Goal: Information Seeking & Learning: Learn about a topic

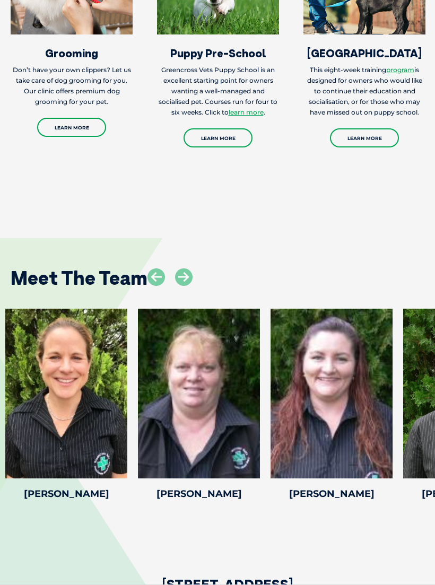
scroll to position [1592, 0]
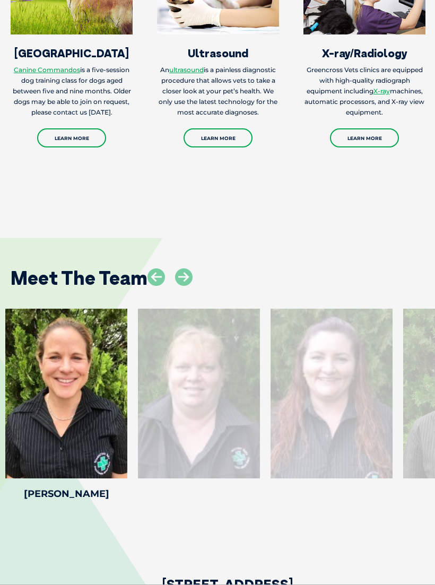
click at [189, 271] on icon at bounding box center [183, 276] width 17 height 17
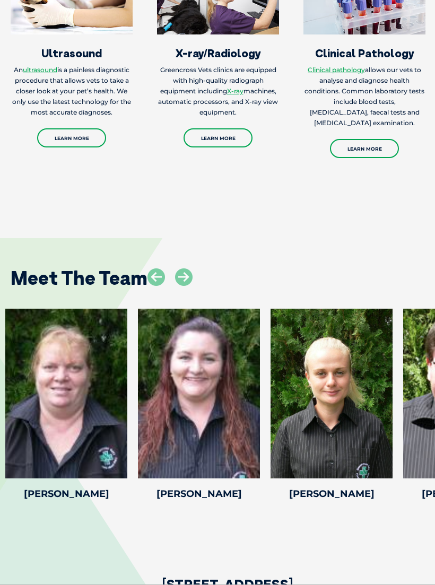
click at [191, 271] on icon at bounding box center [183, 276] width 17 height 17
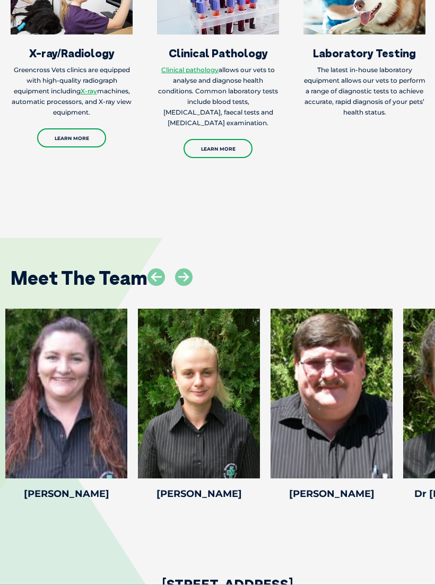
click at [191, 269] on icon at bounding box center [183, 276] width 17 height 17
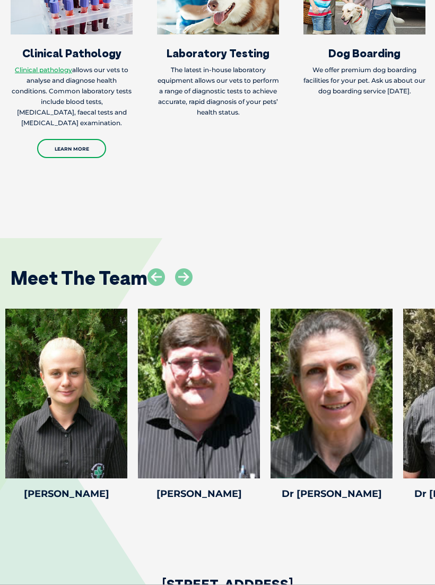
click at [190, 269] on icon at bounding box center [183, 276] width 17 height 17
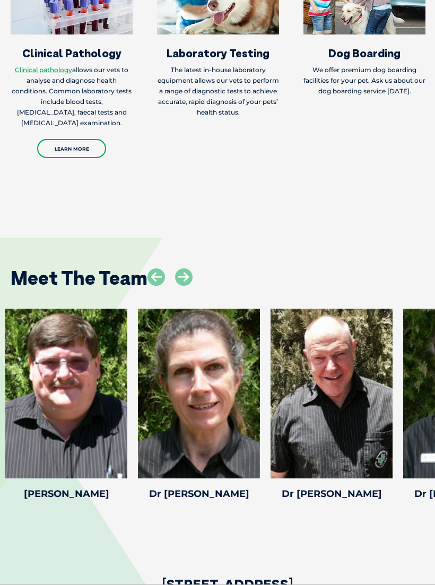
click at [192, 268] on icon at bounding box center [183, 276] width 17 height 17
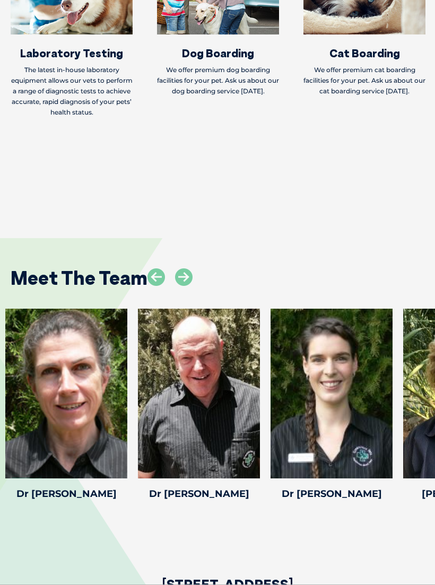
click at [190, 269] on icon at bounding box center [183, 276] width 17 height 17
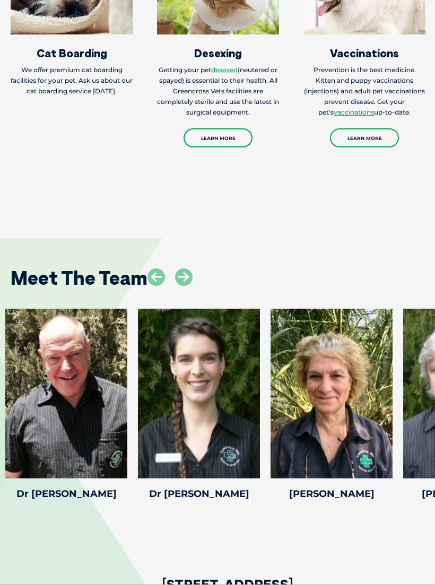
click at [192, 269] on icon at bounding box center [183, 276] width 17 height 17
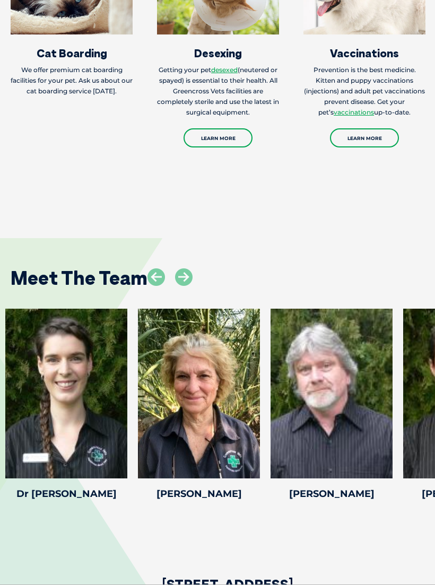
click at [188, 269] on icon at bounding box center [183, 276] width 17 height 17
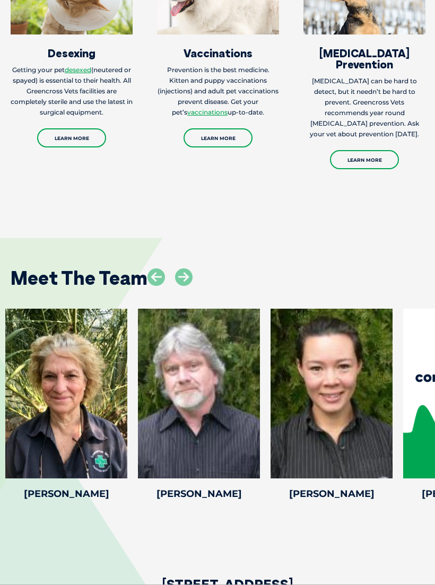
click at [190, 270] on icon at bounding box center [183, 276] width 17 height 17
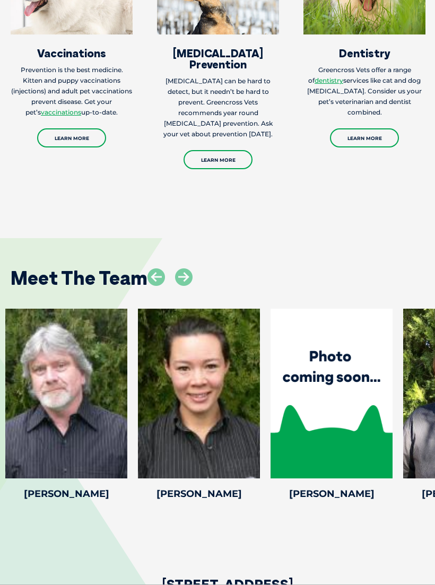
click at [192, 268] on icon at bounding box center [183, 276] width 17 height 17
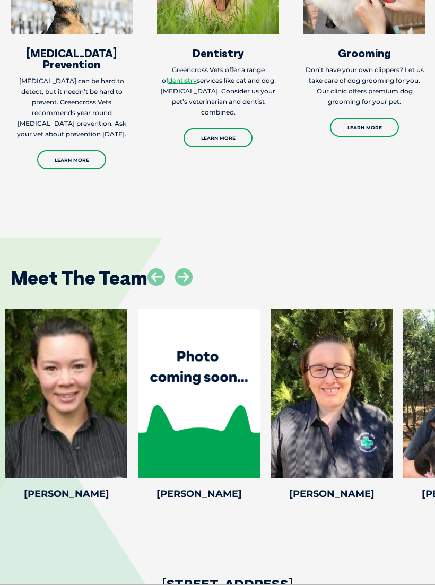
click at [191, 268] on icon at bounding box center [183, 276] width 17 height 17
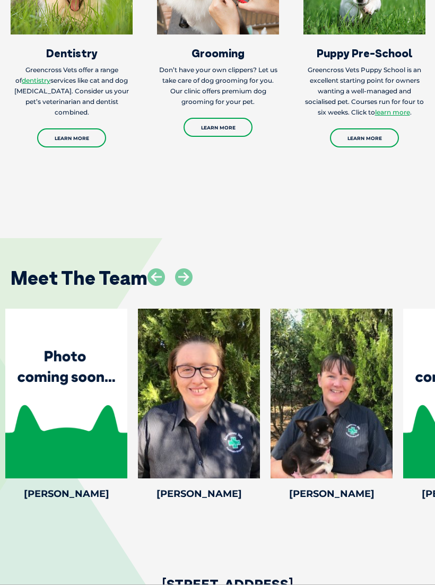
click at [190, 268] on icon at bounding box center [183, 276] width 17 height 17
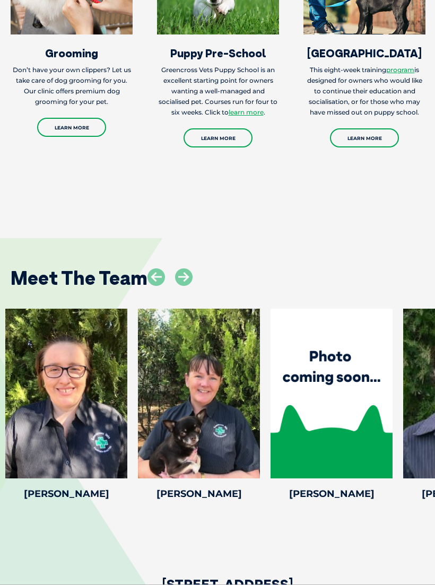
click at [191, 268] on icon at bounding box center [183, 276] width 17 height 17
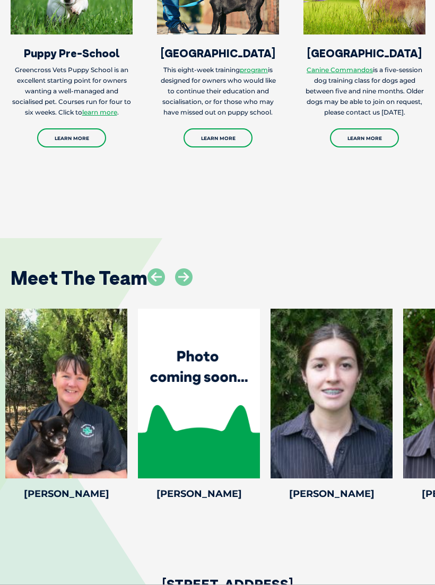
click at [191, 269] on icon at bounding box center [183, 276] width 17 height 17
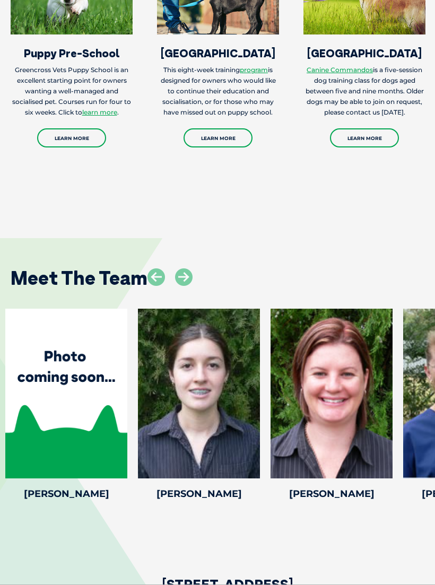
click at [191, 268] on icon at bounding box center [183, 276] width 17 height 17
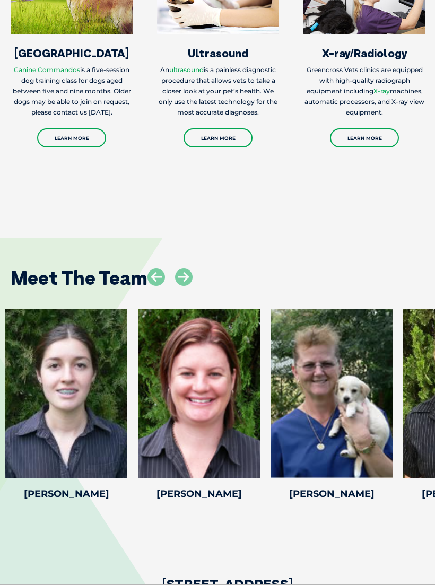
click at [192, 269] on icon at bounding box center [183, 276] width 17 height 17
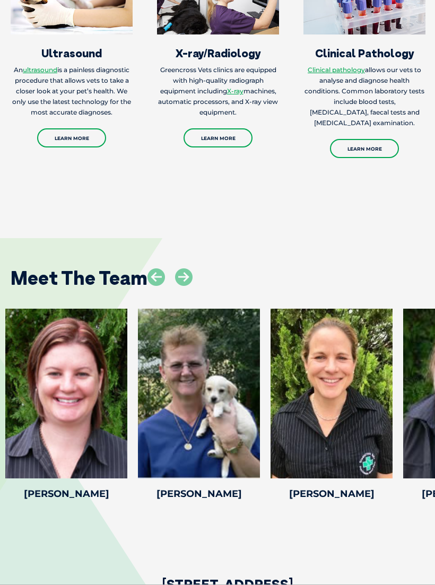
click at [190, 269] on icon at bounding box center [183, 276] width 17 height 17
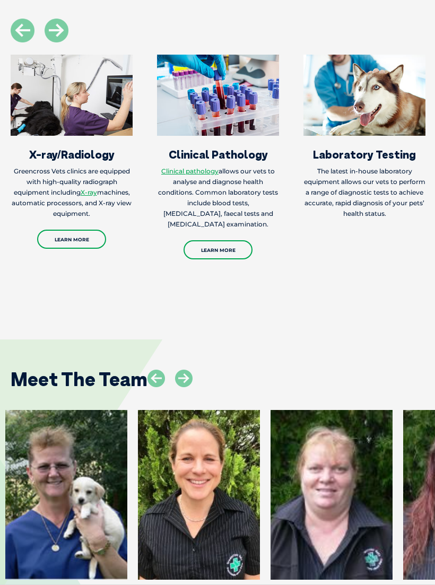
scroll to position [1478, 0]
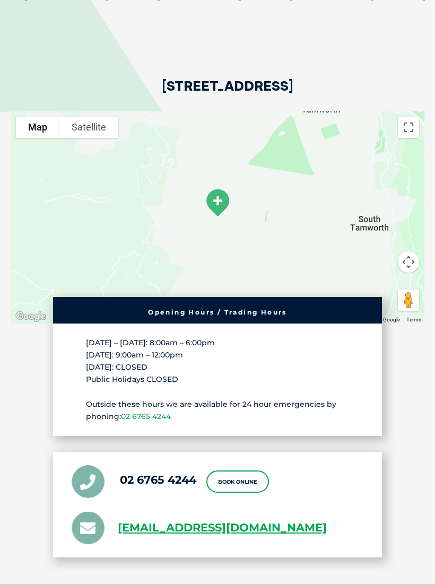
scroll to position [2073, 0]
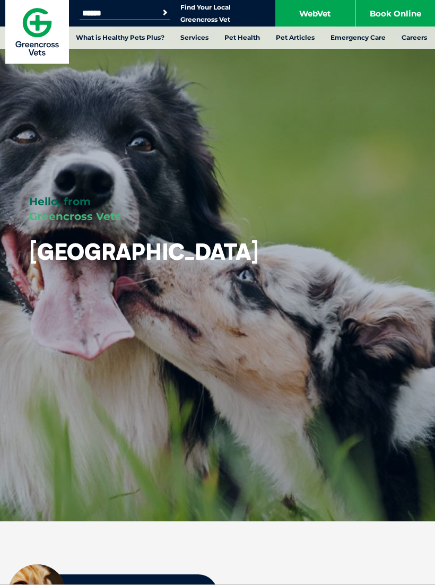
click at [28, 83] on link "Vet Nurse Careers" at bounding box center [43, 81] width 71 height 17
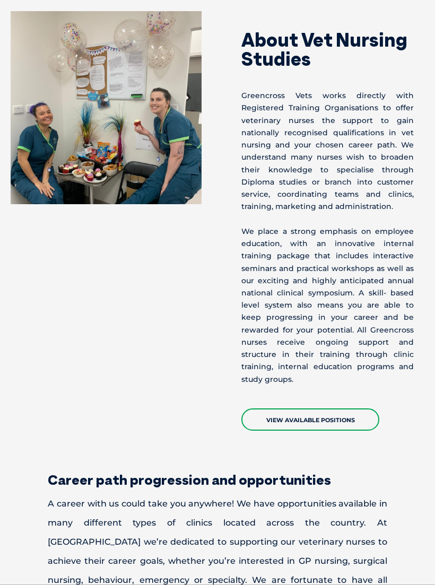
scroll to position [1787, 0]
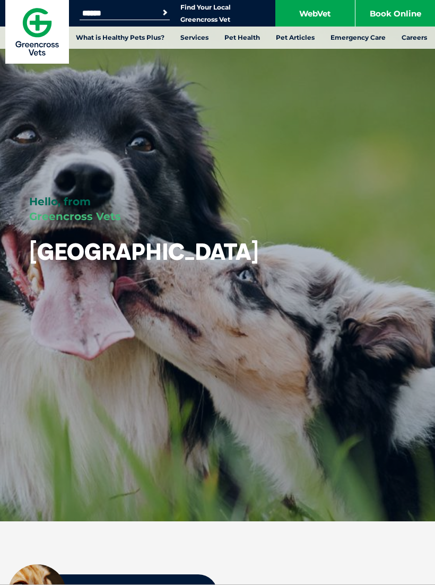
click at [325, 397] on div at bounding box center [203, 260] width 461 height 574
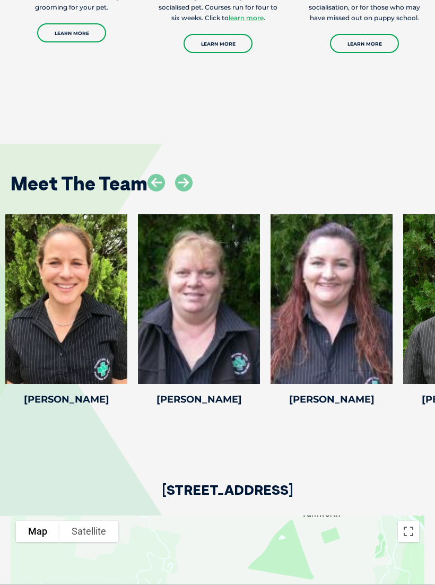
scroll to position [1673, 0]
